Goal: Find specific page/section

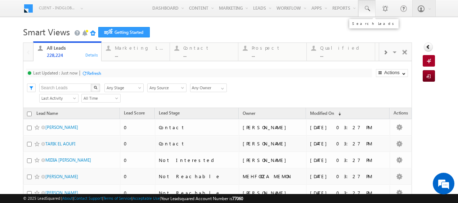
click at [366, 9] on link at bounding box center [366, 8] width 17 height 17
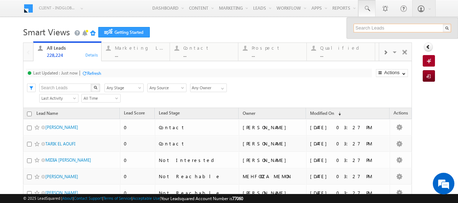
click at [354, 29] on input "text" at bounding box center [401, 28] width 97 height 9
paste input "56 283 3914"
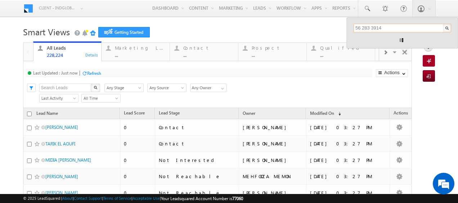
click at [357, 28] on input "56 283 3914" at bounding box center [401, 28] width 97 height 9
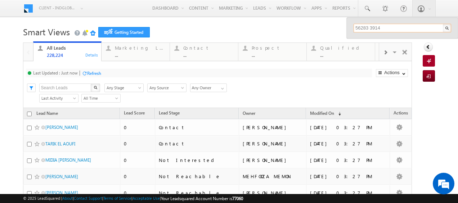
click at [366, 29] on input "56283 3914" at bounding box center [401, 28] width 97 height 9
click at [365, 29] on input "56283 3914" at bounding box center [401, 28] width 97 height 9
click at [377, 28] on input "562833914" at bounding box center [401, 28] width 97 height 9
click at [376, 27] on input "562833914" at bounding box center [401, 28] width 97 height 9
click at [376, 28] on input "562833914" at bounding box center [401, 28] width 97 height 9
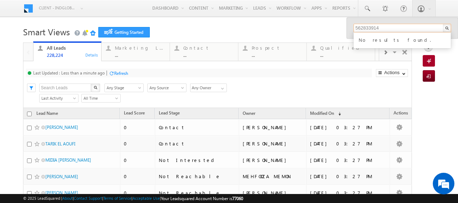
click at [377, 28] on input "562833914" at bounding box center [401, 28] width 97 height 9
type input "562833"
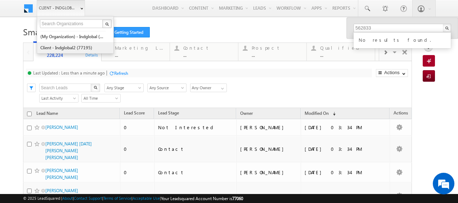
drag, startPoint x: 66, startPoint y: 46, endPoint x: 101, endPoint y: 49, distance: 35.4
click at [66, 46] on link "Client - indglobal2 (77195)" at bounding box center [73, 47] width 66 height 11
